Goal: Check status: Check status

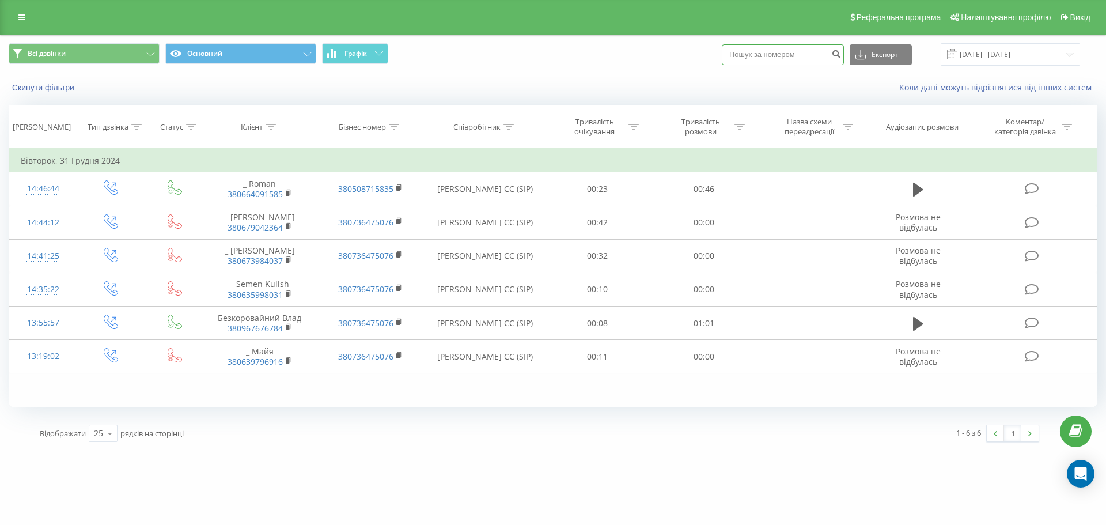
click at [797, 54] on input at bounding box center [783, 54] width 122 height 21
paste input "380676493046"
type input "380676493046"
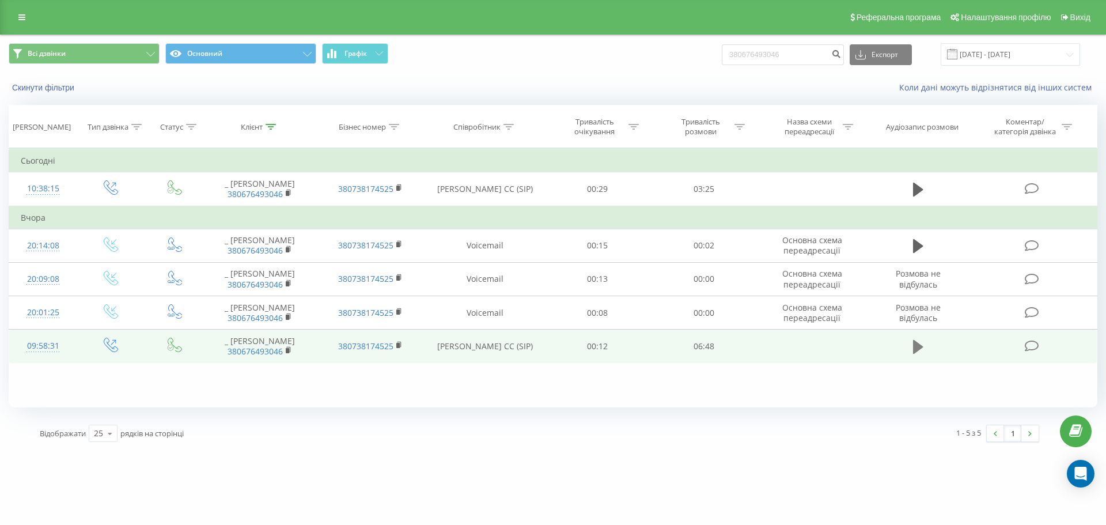
click at [914, 346] on icon at bounding box center [918, 347] width 10 height 14
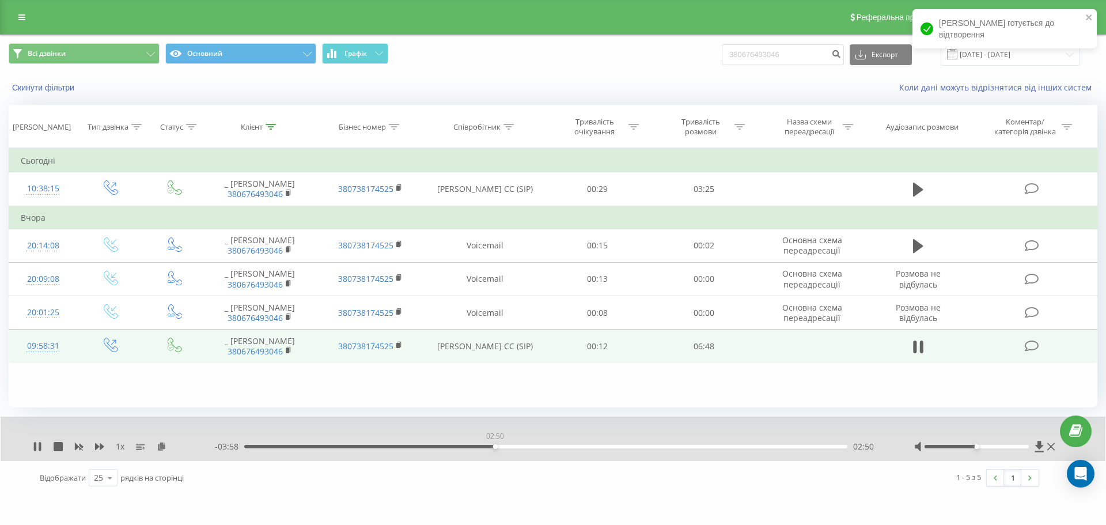
click at [495, 446] on div "02:50" at bounding box center [545, 446] width 603 height 3
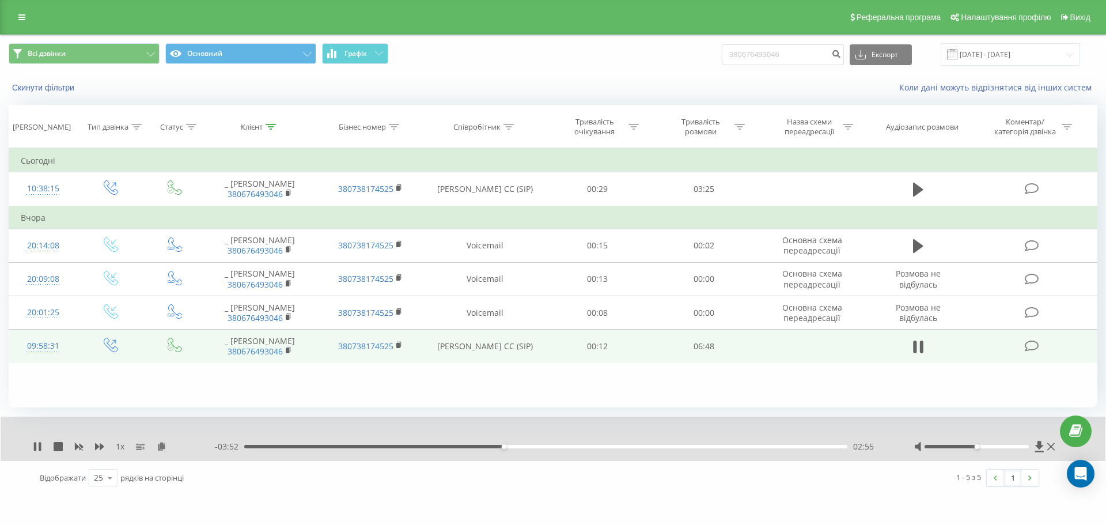
click at [739, 448] on div "02:55" at bounding box center [545, 446] width 603 height 3
click at [739, 448] on div "06:47" at bounding box center [545, 446] width 603 height 3
click at [730, 446] on div "05:36" at bounding box center [545, 446] width 603 height 3
click at [38, 448] on icon at bounding box center [37, 446] width 9 height 9
